Goal: Information Seeking & Learning: Find contact information

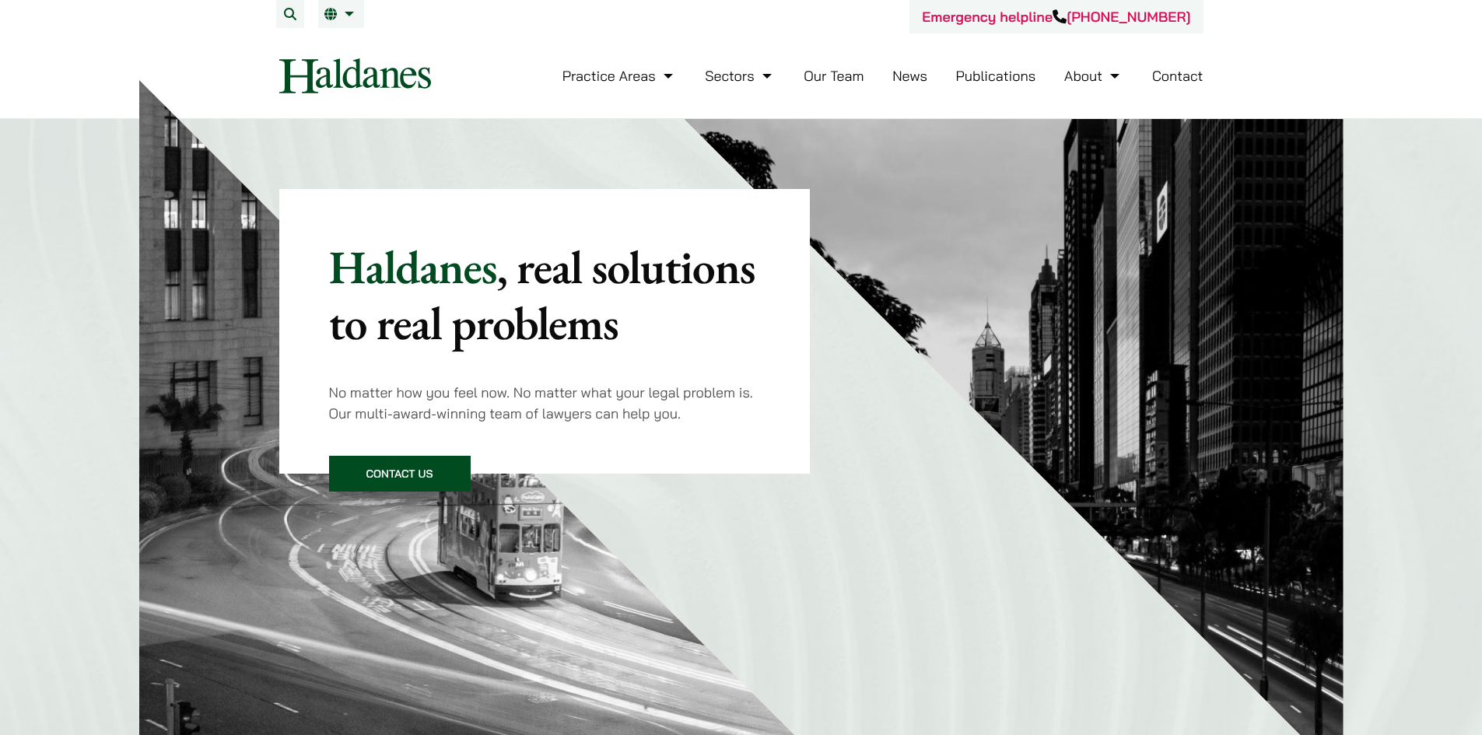
click at [834, 82] on link "Our Team" at bounding box center [834, 76] width 60 height 18
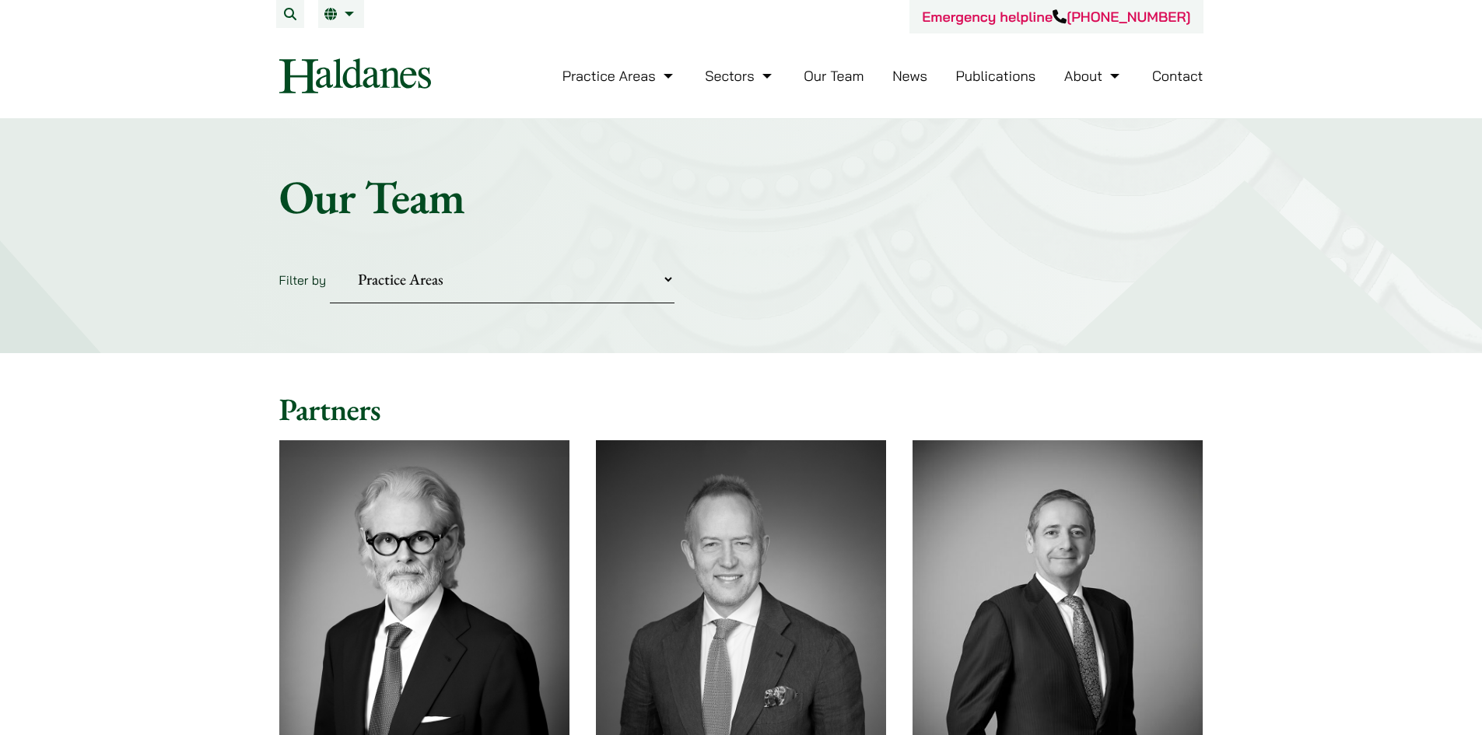
click at [627, 294] on select "Practice Areas Antitrust and Competition Civil Litigation & Dispute Resolution …" at bounding box center [502, 279] width 345 height 47
select select "civil-litigation-dispute-resolution"
click at [330, 256] on select "Practice Areas Antitrust and Competition Civil Litigation & Dispute Resolution …" at bounding box center [502, 279] width 345 height 47
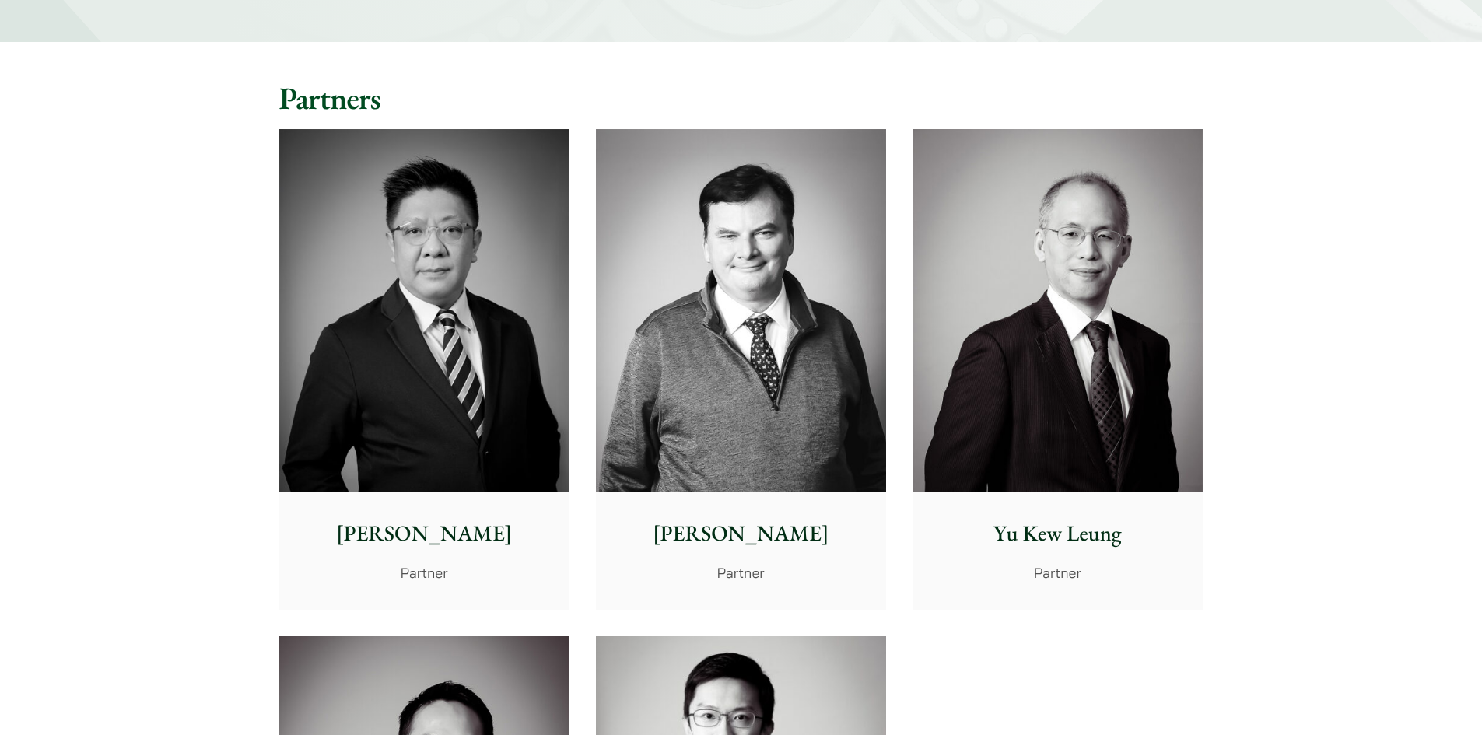
scroll to position [467, 0]
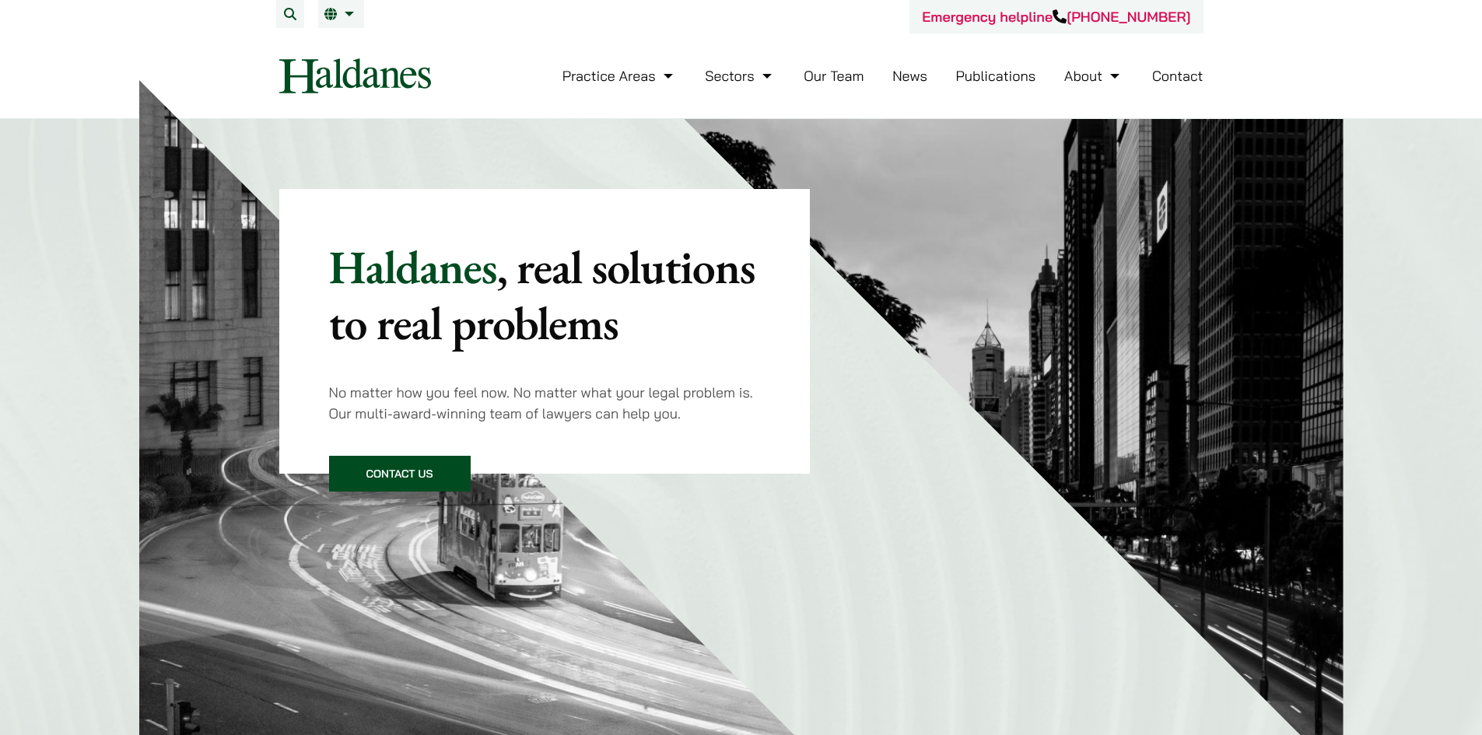
click at [850, 78] on link "Our Team" at bounding box center [834, 76] width 60 height 18
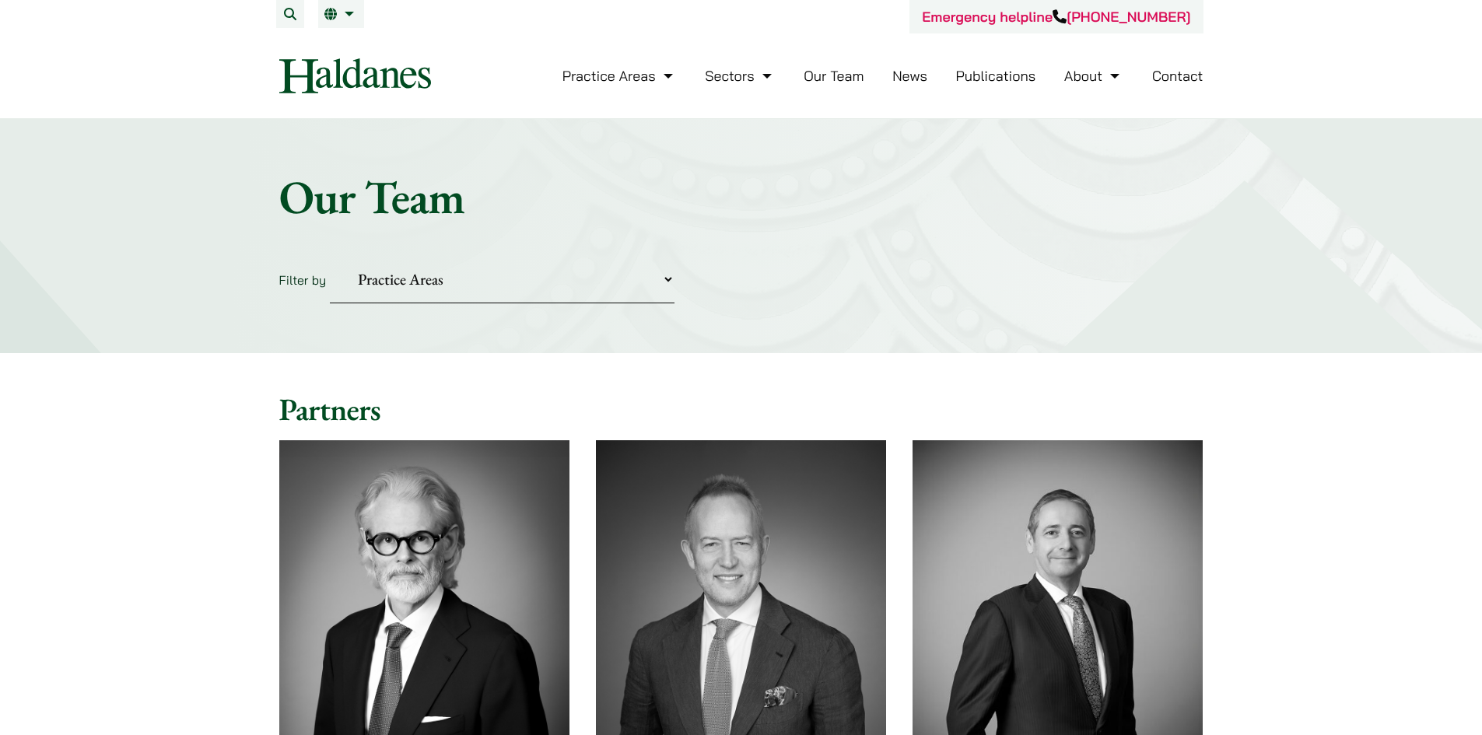
click at [579, 302] on select "Practice Areas Antitrust and Competition Civil Litigation & Dispute Resolution …" at bounding box center [502, 279] width 345 height 47
select select "civil-litigation-dispute-resolution"
click at [330, 256] on select "Practice Areas Antitrust and Competition Civil Litigation & Dispute Resolution …" at bounding box center [502, 279] width 345 height 47
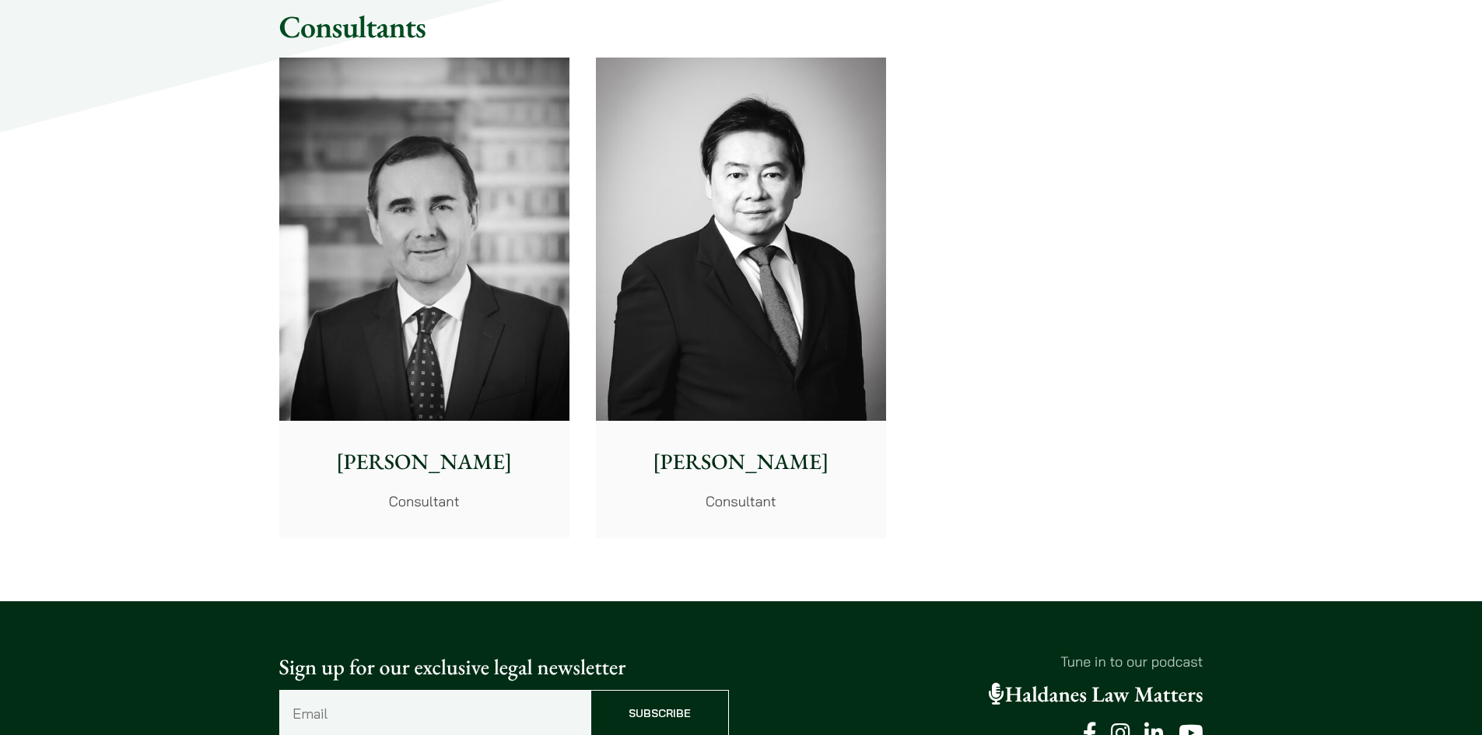
scroll to position [2567, 0]
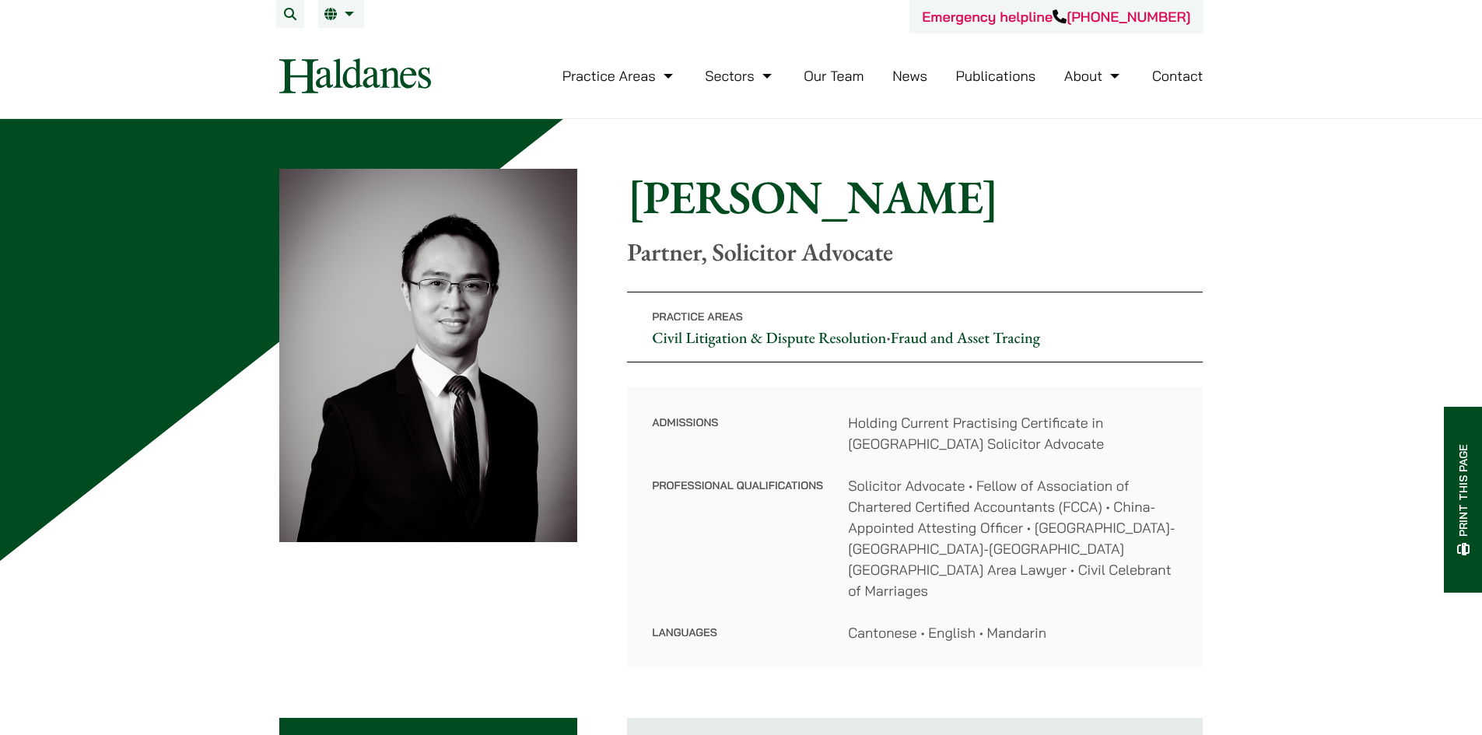
scroll to position [78, 0]
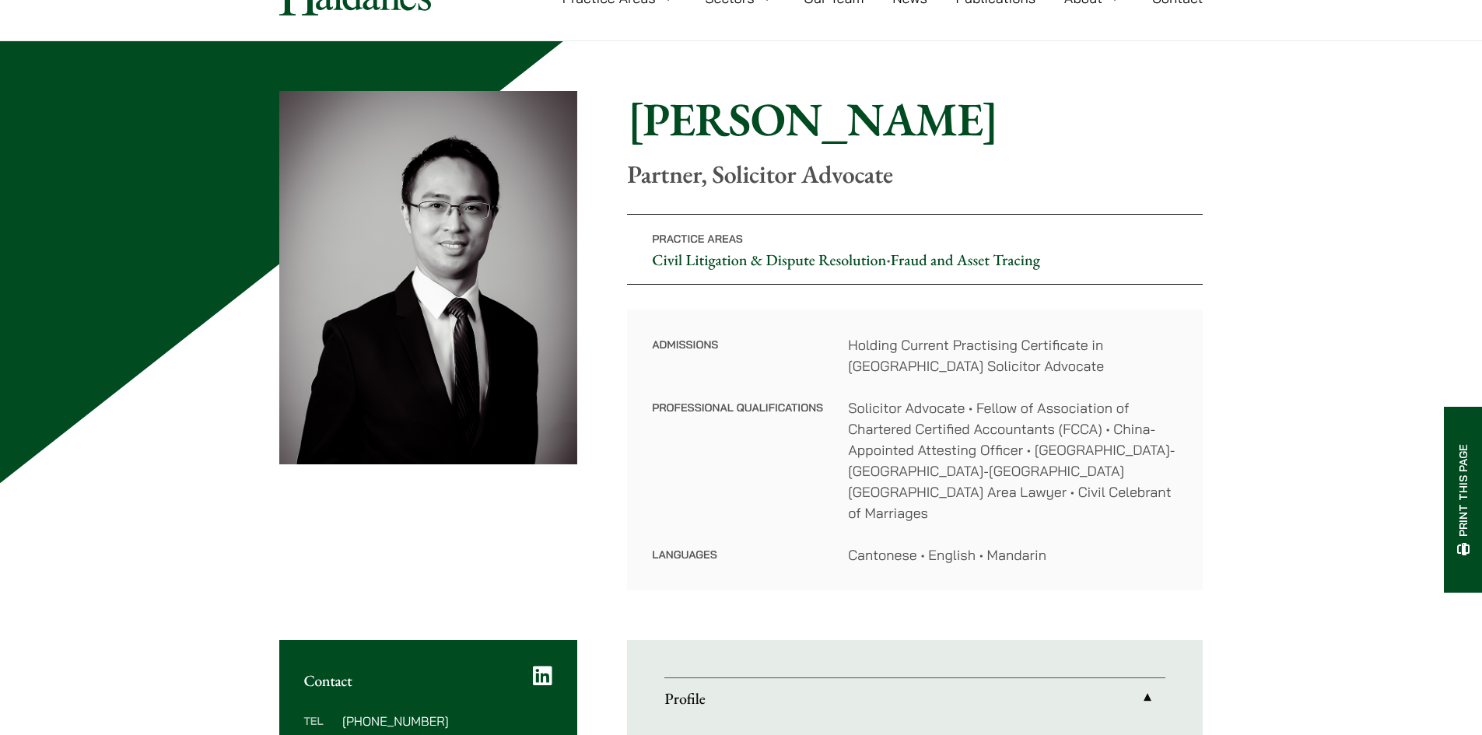
click at [832, 380] on dl "Admissions Holding Current Practising Certificate in [GEOGRAPHIC_DATA] Solicito…" at bounding box center [915, 450] width 526 height 231
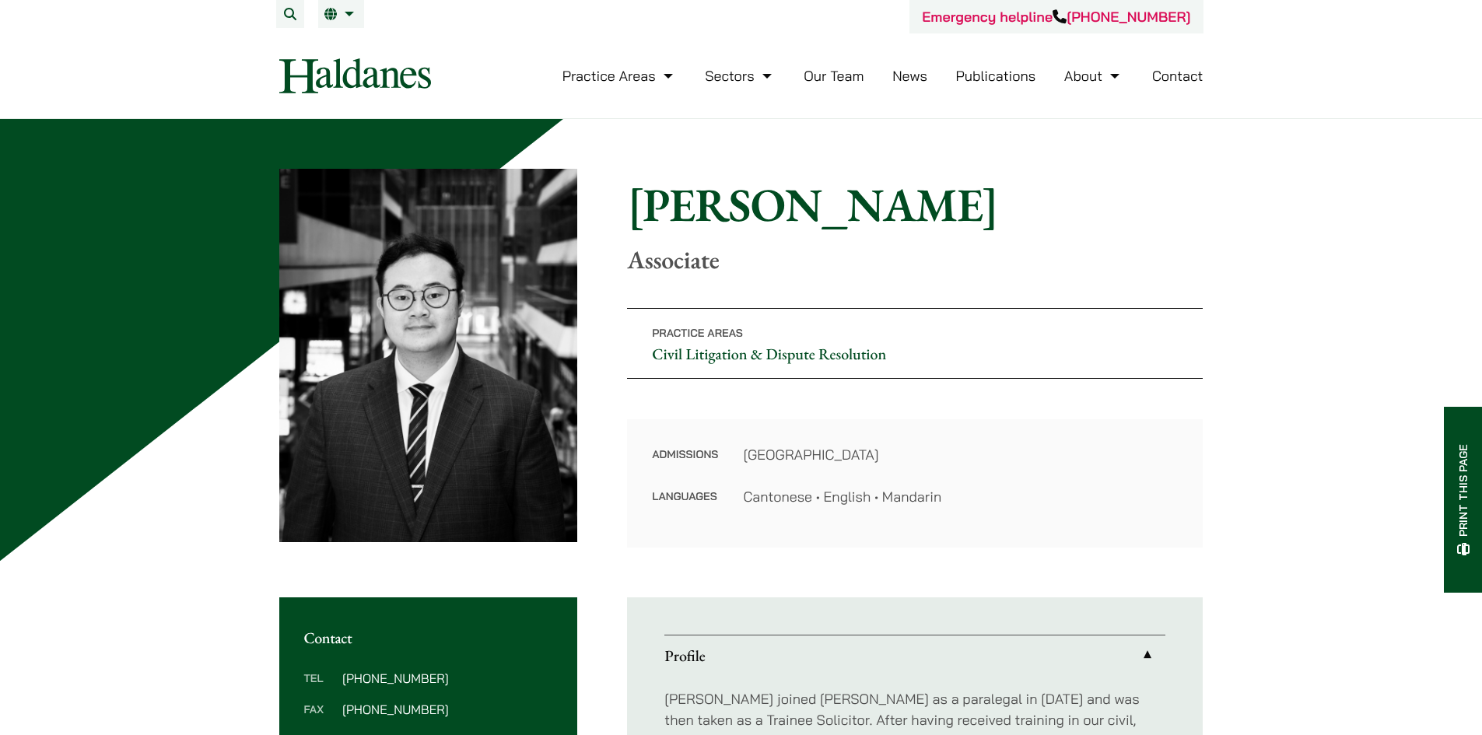
scroll to position [78, 0]
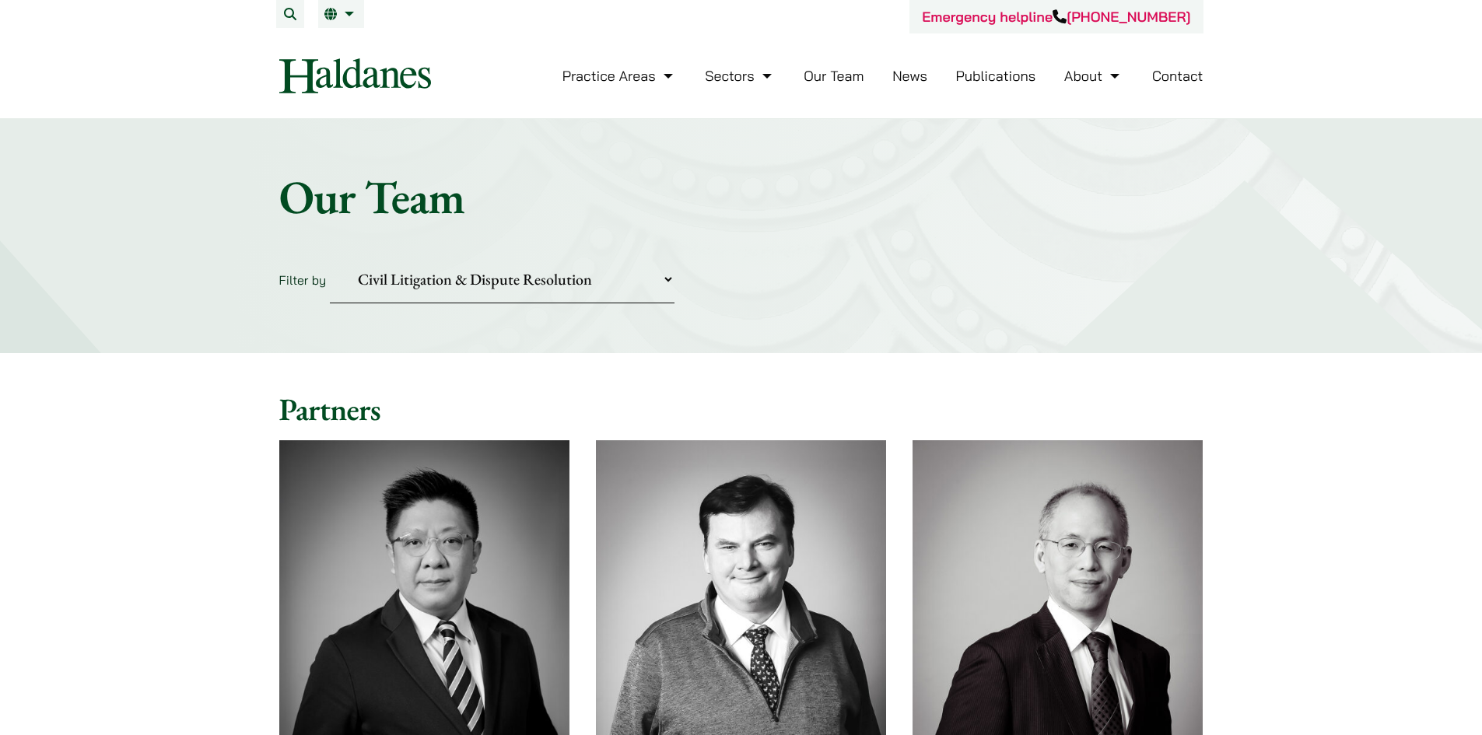
select select "civil-litigation-dispute-resolution"
